Goal: Find specific page/section: Find specific page/section

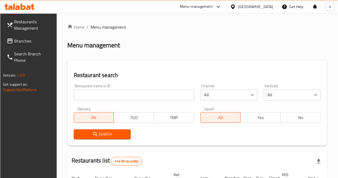
click at [110, 95] on input "search" at bounding box center [134, 94] width 120 height 11
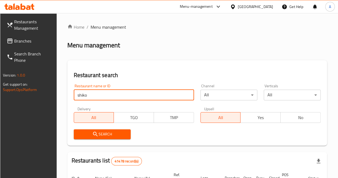
type input "shiko"
click button "Search" at bounding box center [102, 134] width 57 height 10
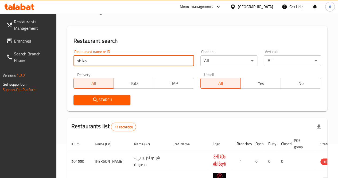
scroll to position [33, 0]
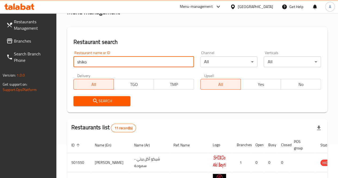
click at [123, 62] on input "shiko" at bounding box center [133, 61] width 120 height 11
paste input "778738"
type input "778738"
click button "Search" at bounding box center [101, 101] width 57 height 10
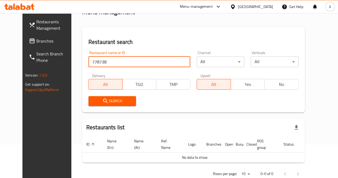
click at [124, 62] on input "778738" at bounding box center [139, 61] width 102 height 11
paste input "706792"
type input "706792"
click button "Search" at bounding box center [112, 101] width 48 height 10
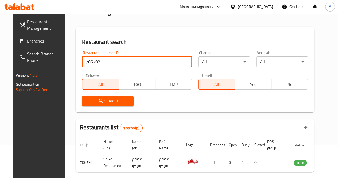
scroll to position [56, 0]
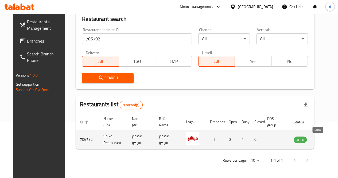
click at [322, 140] on icon "enhanced table" at bounding box center [325, 139] width 6 height 5
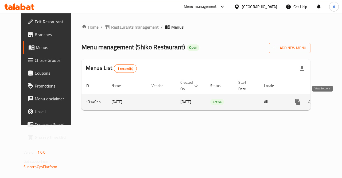
click at [334, 101] on icon "enhanced table" at bounding box center [336, 101] width 5 height 5
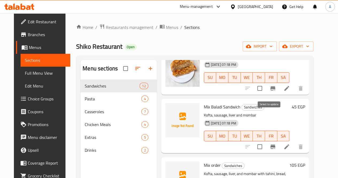
scroll to position [536, 0]
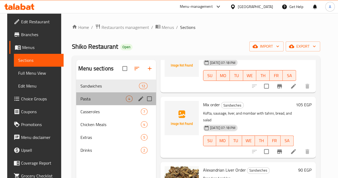
click at [114, 105] on div "Pasta 4" at bounding box center [116, 98] width 80 height 13
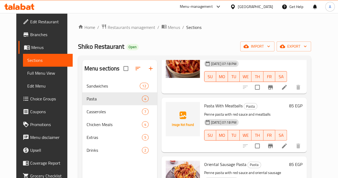
scroll to position [77, 0]
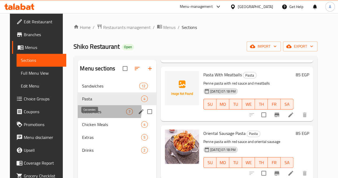
click at [89, 115] on span "Casseroles" at bounding box center [104, 111] width 44 height 6
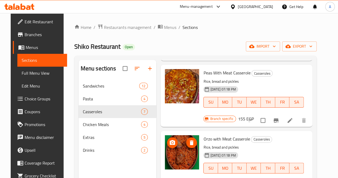
scroll to position [266, 0]
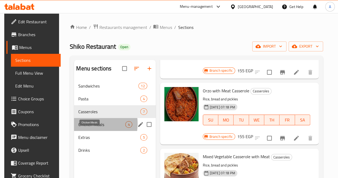
click at [83, 127] on span "Chicken Meals" at bounding box center [101, 124] width 47 height 6
